Goal: Information Seeking & Learning: Learn about a topic

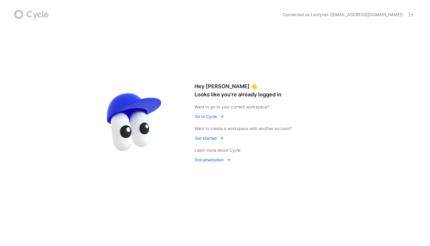
click at [214, 116] on span "Go to Cycle" at bounding box center [209, 116] width 29 height 7
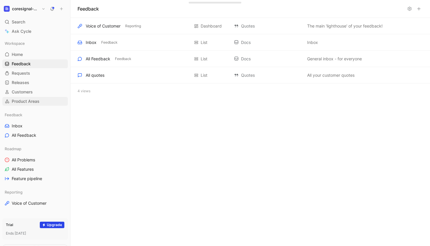
click at [32, 100] on span "Product Areas" at bounding box center [26, 101] width 28 height 6
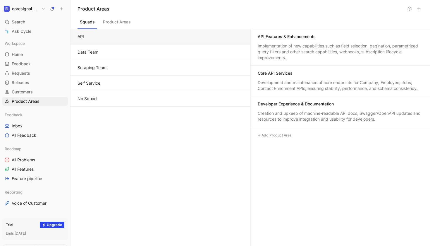
click at [163, 49] on button "Data Team" at bounding box center [160, 51] width 180 height 15
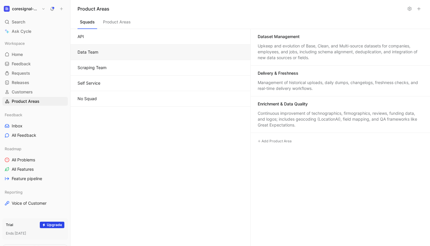
click at [122, 23] on button "Product Areas" at bounding box center [117, 23] width 32 height 11
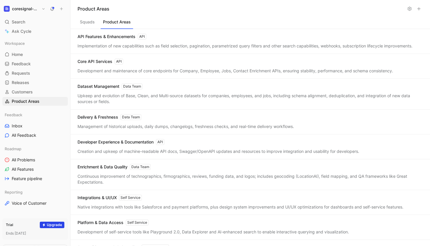
click at [99, 42] on div "API Features & Enhancements API Implementation of new capabilities such as fiel…" at bounding box center [249, 41] width 359 height 25
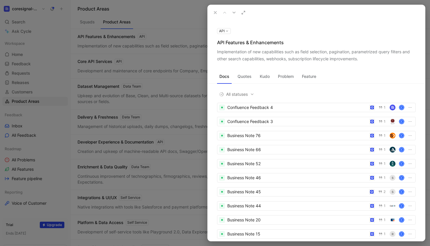
click at [216, 12] on use at bounding box center [215, 12] width 2 height 2
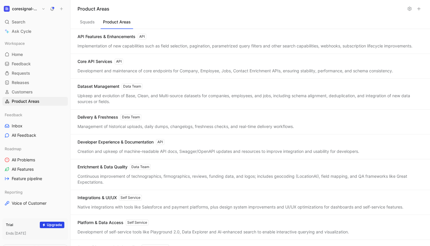
click at [37, 11] on h1 "coresignal-playground" at bounding box center [25, 8] width 27 height 5
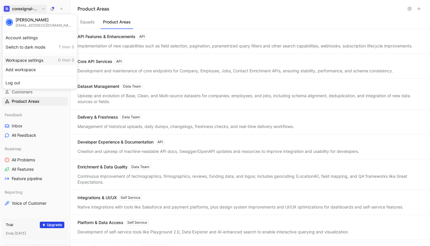
click at [33, 60] on div "Workspace settings G then S" at bounding box center [40, 60] width 72 height 9
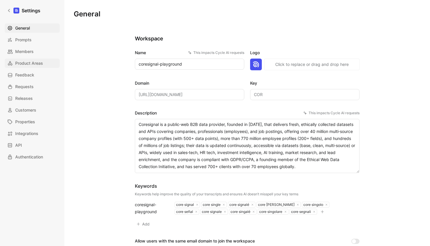
click at [30, 65] on span "Product Areas" at bounding box center [29, 63] width 28 height 7
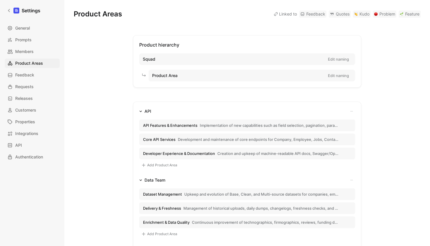
click at [180, 124] on span "API Features & Enhancements" at bounding box center [170, 125] width 54 height 5
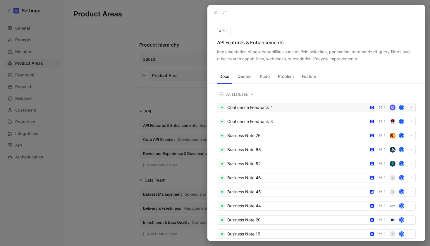
click at [263, 103] on div "Confluence Feedback 4 1 C" at bounding box center [316, 107] width 199 height 9
click at [250, 75] on button "Quotes" at bounding box center [244, 76] width 19 height 9
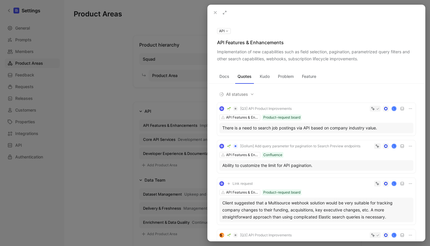
click at [287, 75] on button "Problem" at bounding box center [285, 76] width 20 height 9
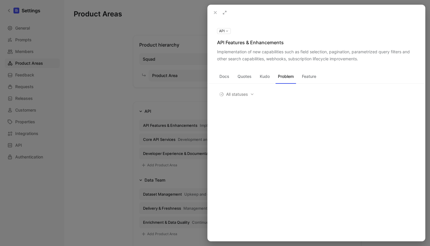
click at [228, 76] on button "Docs" at bounding box center [224, 76] width 15 height 9
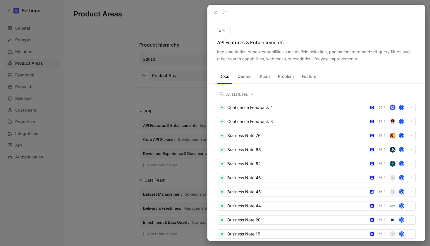
click at [214, 13] on icon at bounding box center [215, 12] width 5 height 5
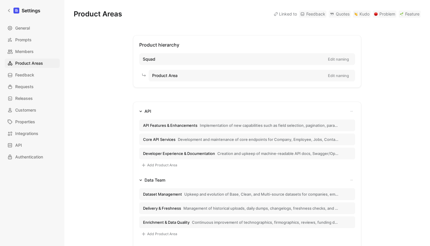
click at [334, 59] on button "Edit naming" at bounding box center [338, 59] width 26 height 8
click at [299, 44] on div "Product hierarchy Squad Cancel Save Product Area Edit naming" at bounding box center [247, 61] width 228 height 52
click at [127, 84] on div "Product hierarchy Squad Cancel Save Product Area Edit naming API API Features &…" at bounding box center [247, 228] width 347 height 387
click at [331, 60] on button "Cancel" at bounding box center [330, 59] width 16 height 7
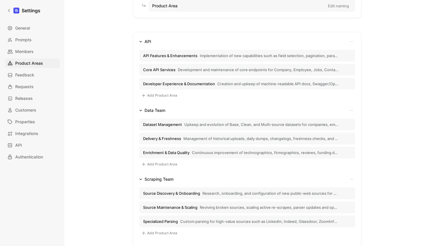
scroll to position [49, 0]
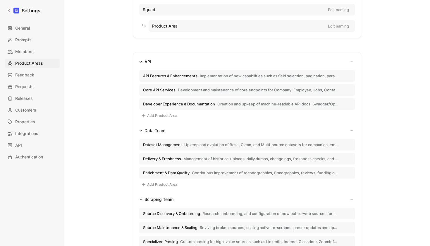
click at [227, 79] on button "API Features & Enhancements Implementation of new capabilities such as field se…" at bounding box center [247, 76] width 216 height 12
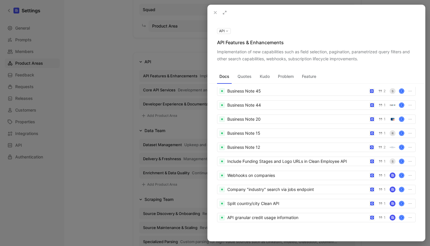
scroll to position [101, 0]
click at [217, 12] on icon at bounding box center [215, 12] width 5 height 5
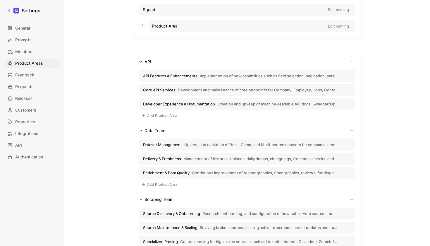
click at [195, 89] on span "Development and maintenance of core endpoints for Company, Employee, Jobs, Cont…" at bounding box center [258, 89] width 161 height 5
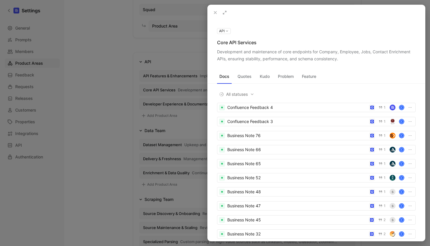
click at [216, 14] on icon at bounding box center [215, 12] width 5 height 5
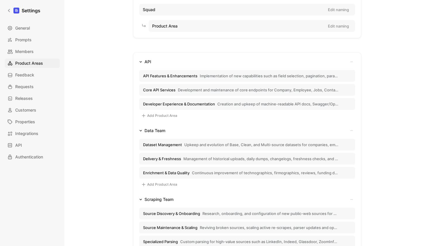
click at [184, 74] on span "API Features & Enhancements" at bounding box center [170, 75] width 54 height 5
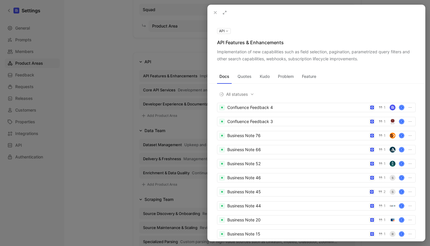
click at [216, 13] on icon at bounding box center [215, 12] width 5 height 5
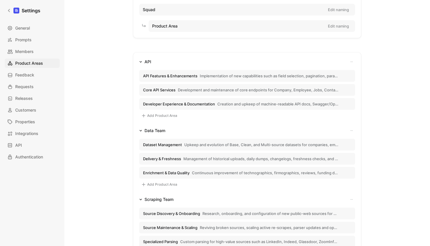
click at [192, 106] on span "Developer Experience & Documentation" at bounding box center [179, 103] width 72 height 5
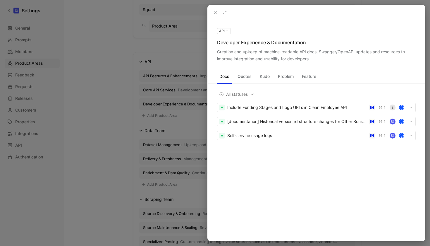
click at [214, 13] on icon at bounding box center [215, 12] width 5 height 5
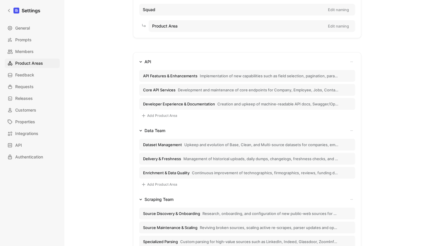
click at [189, 92] on button "Core API Services Development and maintenance of core endpoints for Company, Em…" at bounding box center [247, 90] width 216 height 12
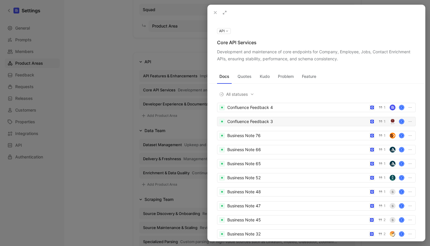
click at [244, 124] on div "Confluence Feedback 3" at bounding box center [296, 121] width 139 height 7
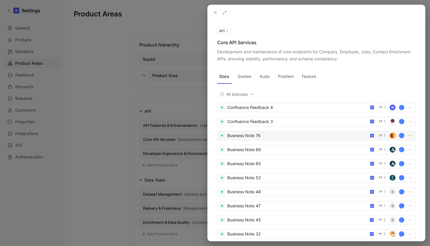
click at [242, 134] on div "Business Note 76" at bounding box center [296, 135] width 139 height 7
click at [215, 12] on icon at bounding box center [215, 12] width 5 height 5
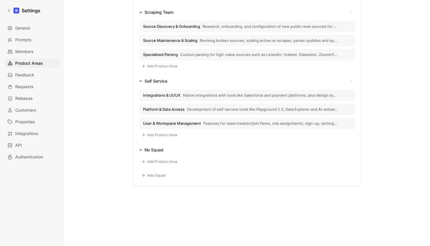
scroll to position [237, 0]
click at [176, 95] on span "Integrations & UI/UX" at bounding box center [161, 94] width 37 height 5
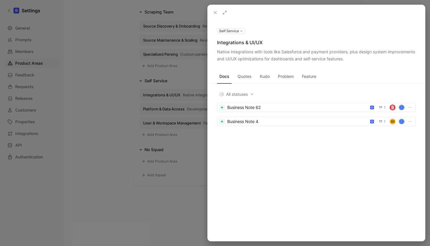
click at [215, 13] on icon at bounding box center [215, 12] width 5 height 5
